Goal: Task Accomplishment & Management: Manage account settings

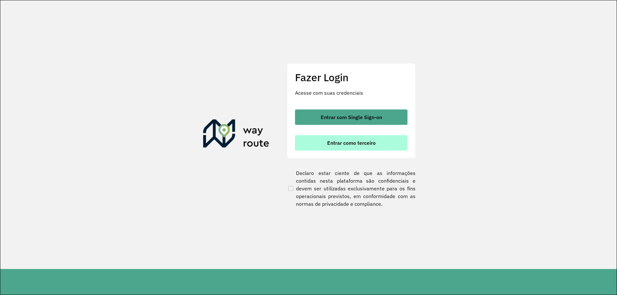
click at [366, 141] on span "Entrar como terceiro" at bounding box center [351, 143] width 49 height 5
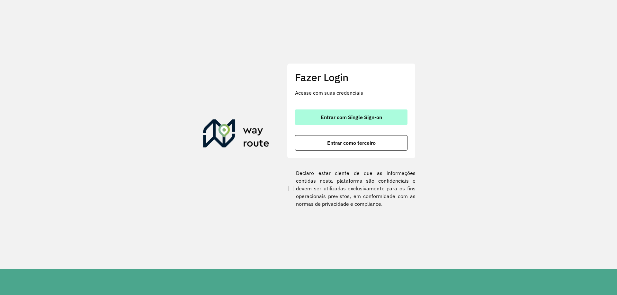
click at [371, 118] on span "Entrar com Single Sign-on" at bounding box center [351, 117] width 61 height 5
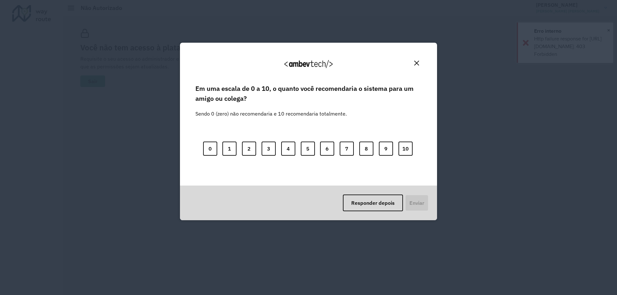
click at [313, 179] on div "Em uma escala de 0 a 10, o quanto você recomendaria o sistema para um amigo ou …" at bounding box center [309, 134] width 242 height 103
click at [411, 150] on button "10" at bounding box center [406, 149] width 14 height 14
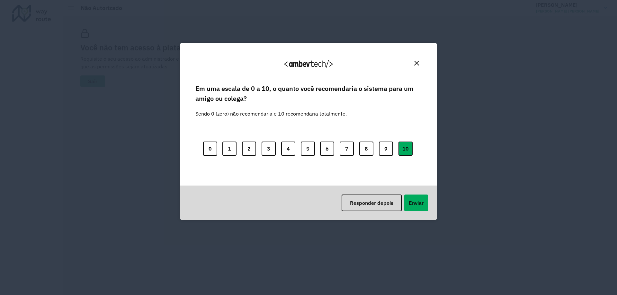
click at [417, 64] on img "Close" at bounding box center [416, 63] width 5 height 5
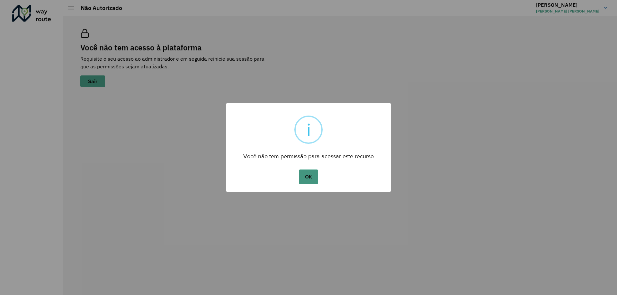
click at [311, 177] on button "OK" at bounding box center [308, 177] width 19 height 15
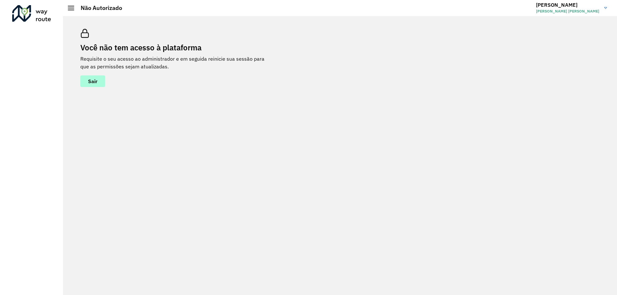
click at [97, 81] on span "Sair" at bounding box center [92, 81] width 9 height 5
